Goal: Transaction & Acquisition: Purchase product/service

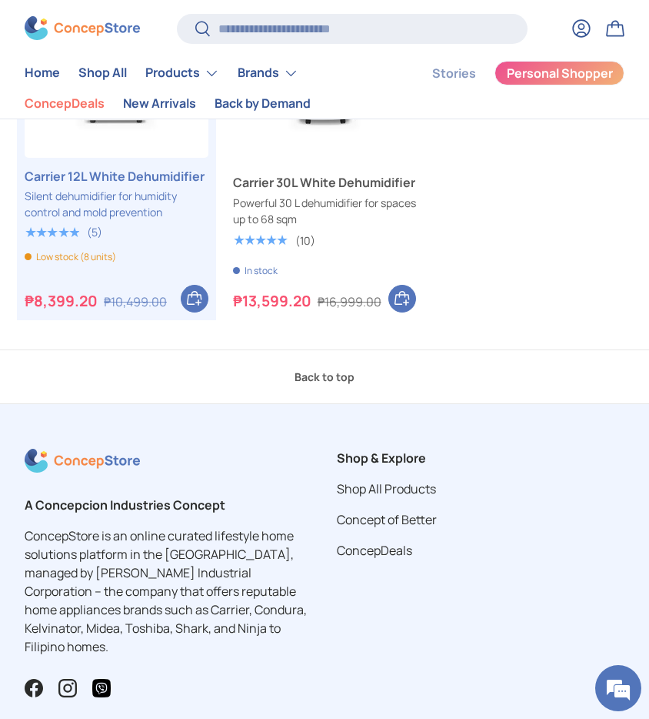
scroll to position [578, 0]
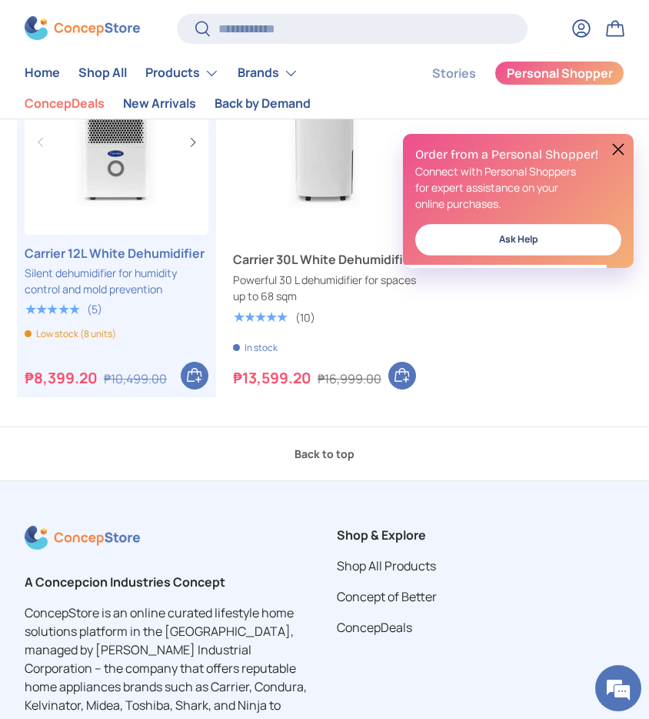
click at [101, 262] on link "Carrier 12L White Dehumidifier" at bounding box center [117, 253] width 184 height 18
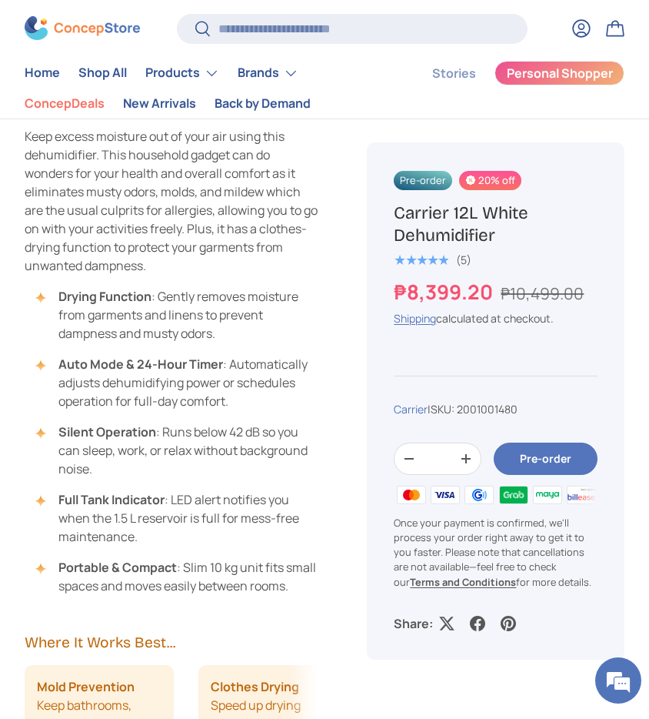
scroll to position [923, 0]
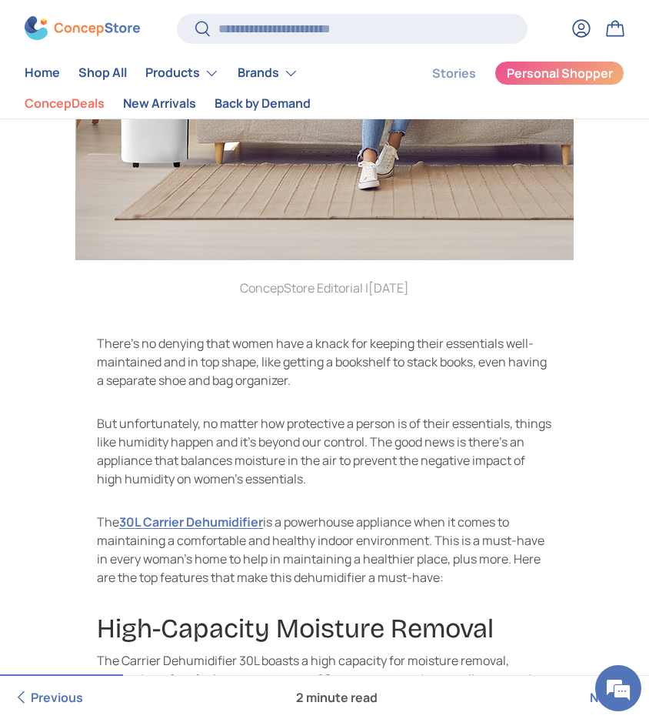
scroll to position [462, 0]
